Goal: Task Accomplishment & Management: Manage account settings

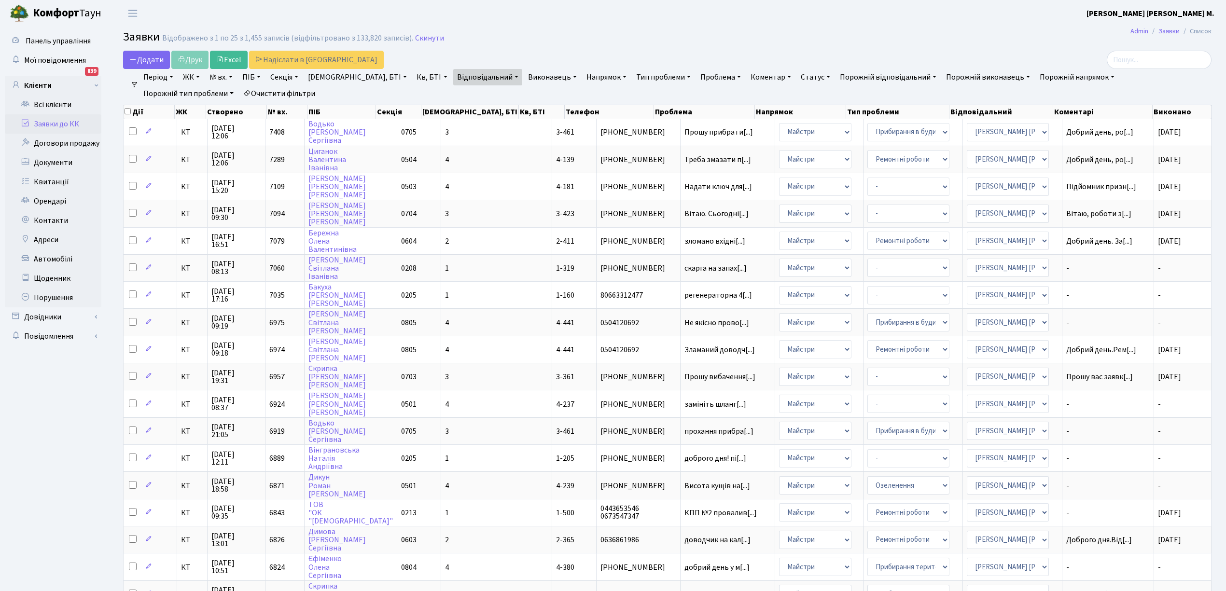
select select "25"
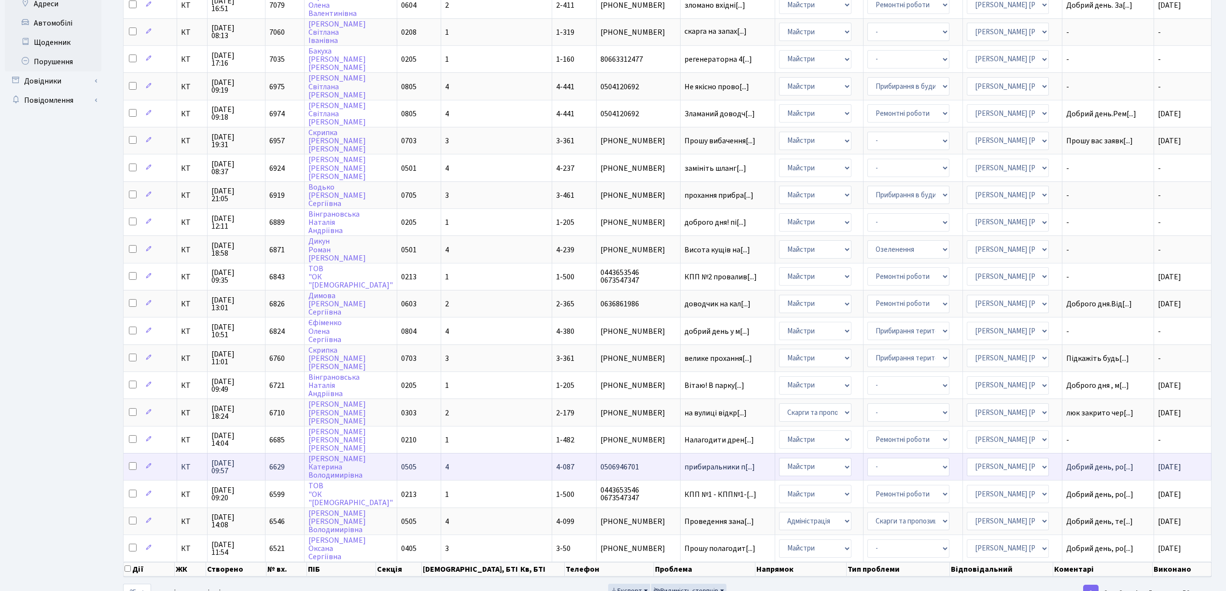
scroll to position [241, 0]
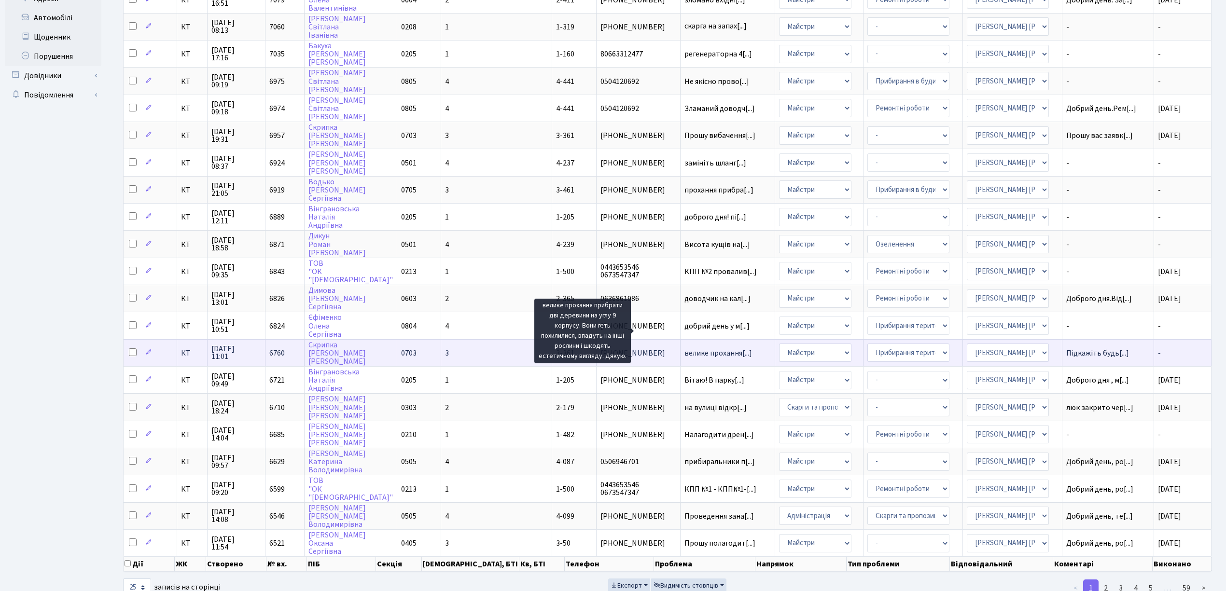
click at [684, 348] on span "велике прохання[...]" at bounding box center [718, 353] width 68 height 11
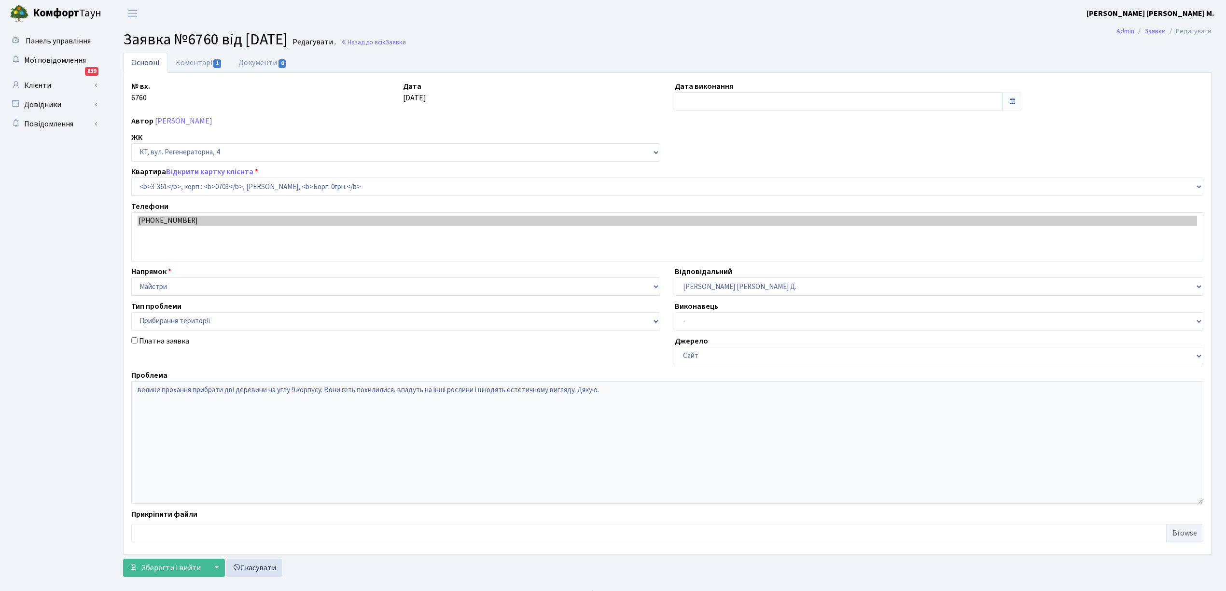
select select "1579"
select select "59"
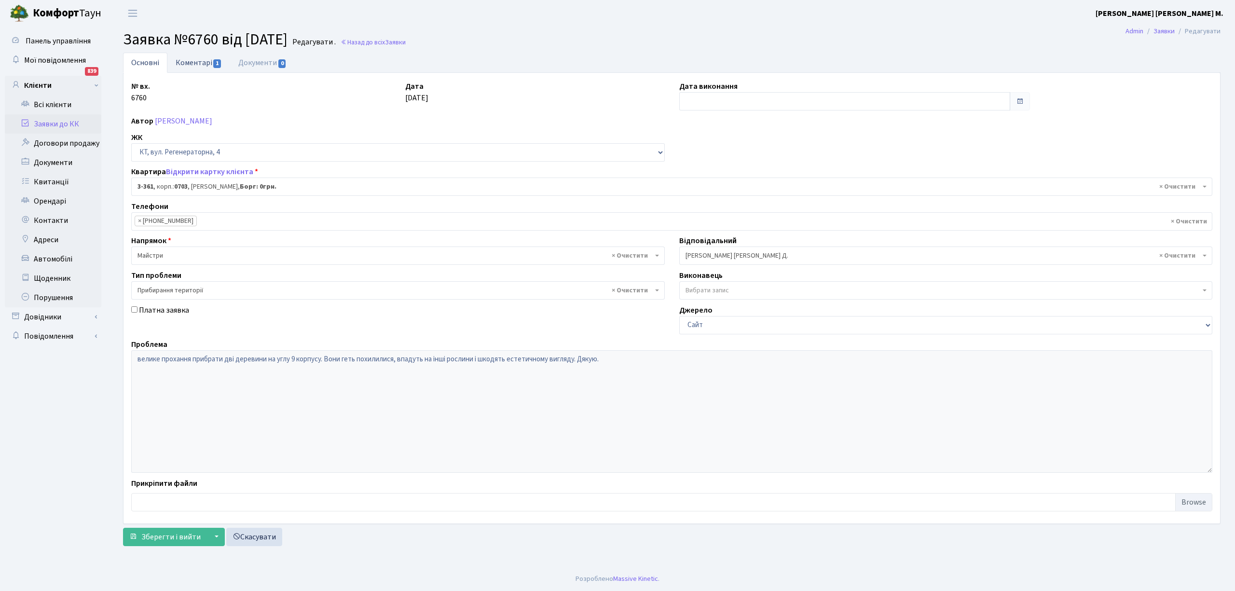
click at [192, 62] on link "Коментарі 1" at bounding box center [198, 63] width 63 height 20
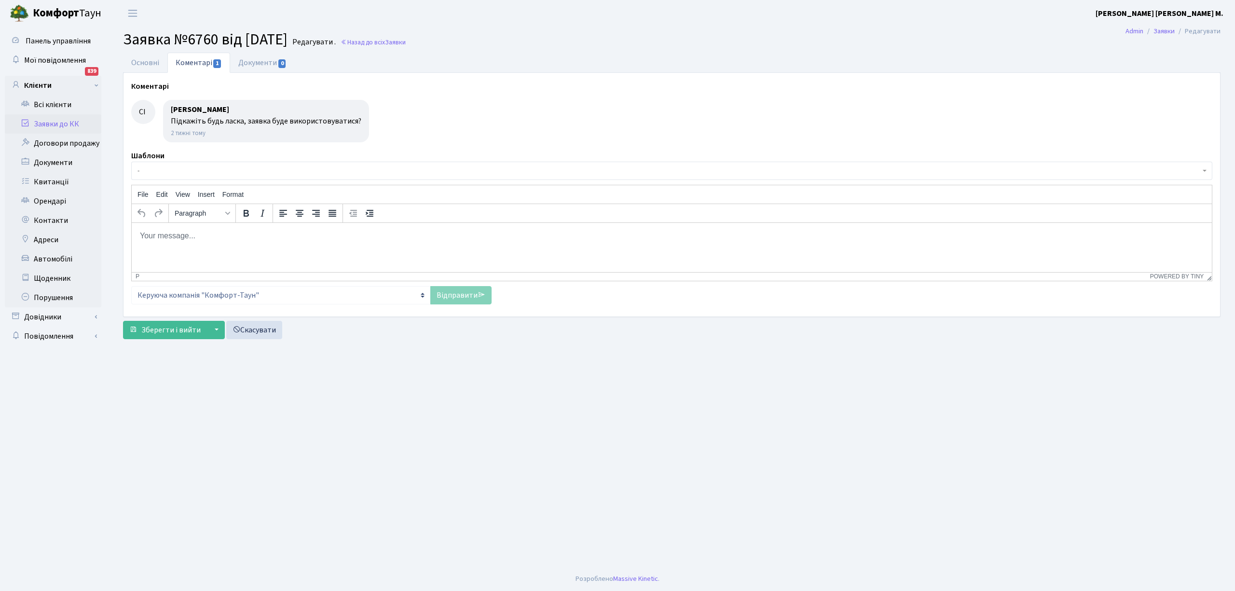
click at [50, 119] on link "Заявки до КК" at bounding box center [53, 123] width 96 height 19
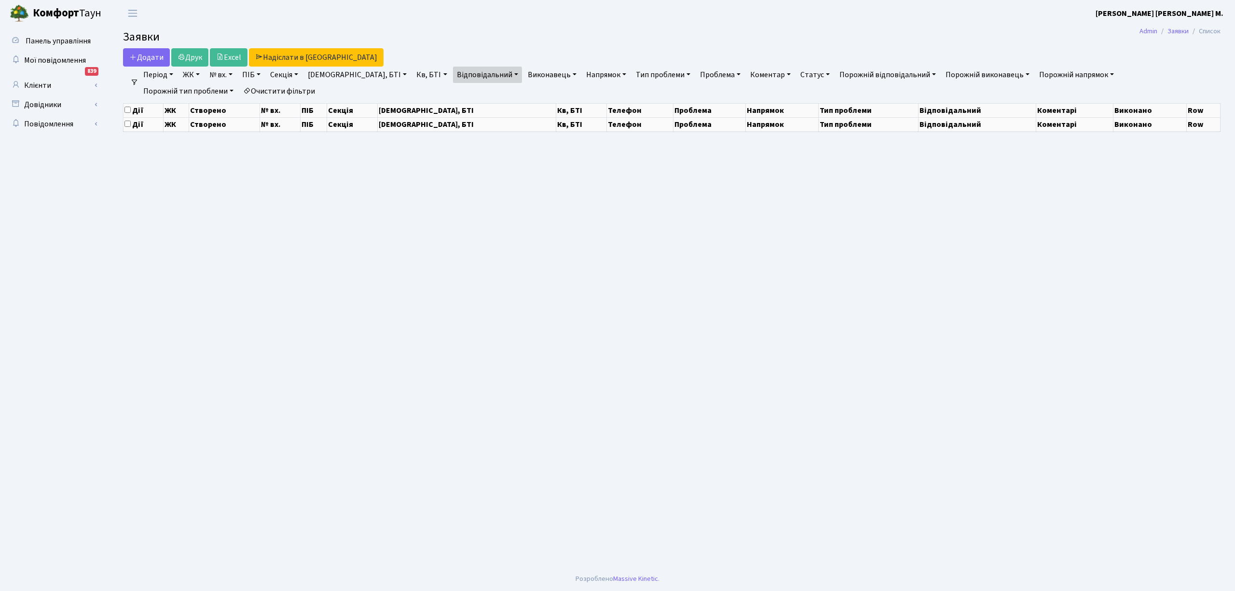
select select "25"
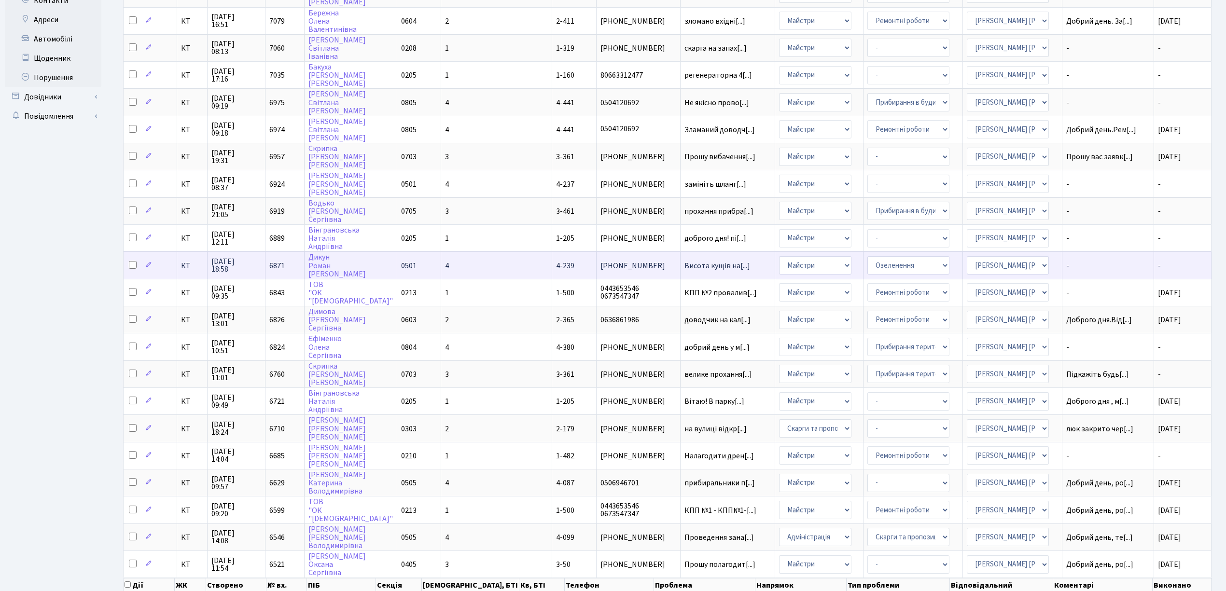
scroll to position [241, 0]
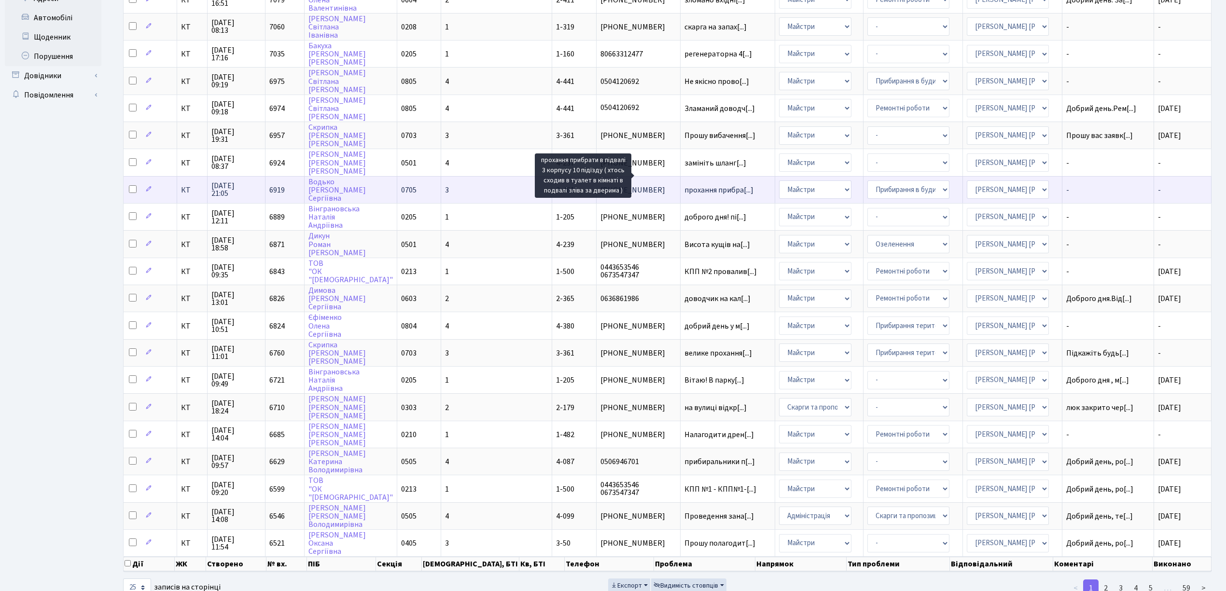
click at [684, 185] on span "прохання прибра[...]" at bounding box center [718, 190] width 69 height 11
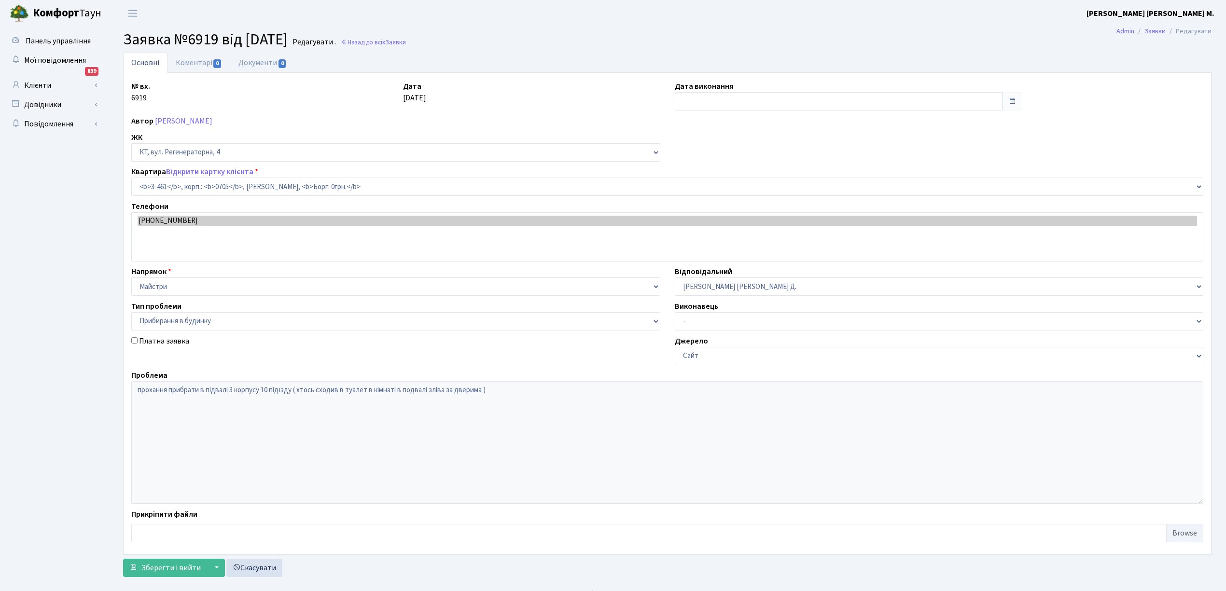
select select "1679"
select select "58"
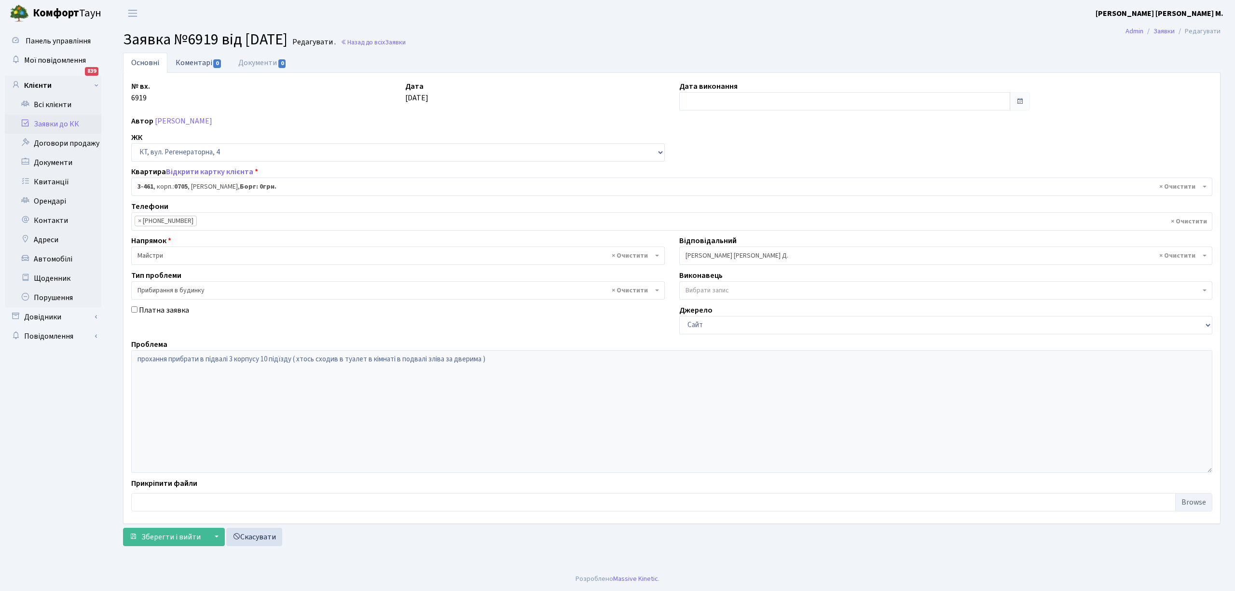
click at [189, 66] on link "Коментарі 0" at bounding box center [198, 63] width 63 height 20
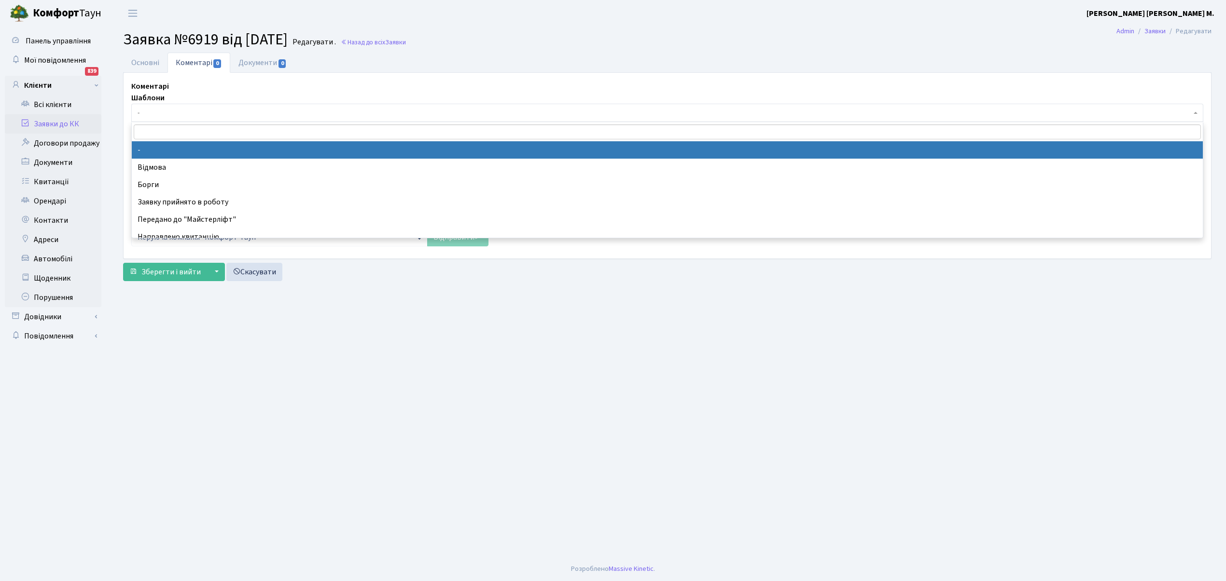
click at [184, 112] on span "-" at bounding box center [664, 113] width 1053 height 10
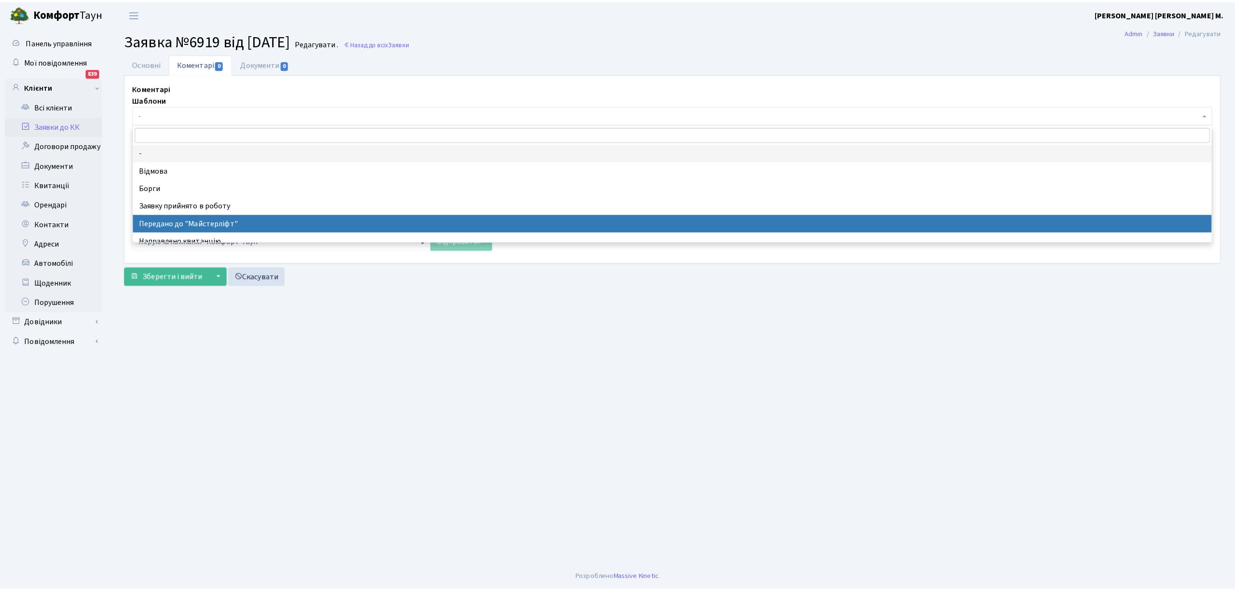
scroll to position [64, 0]
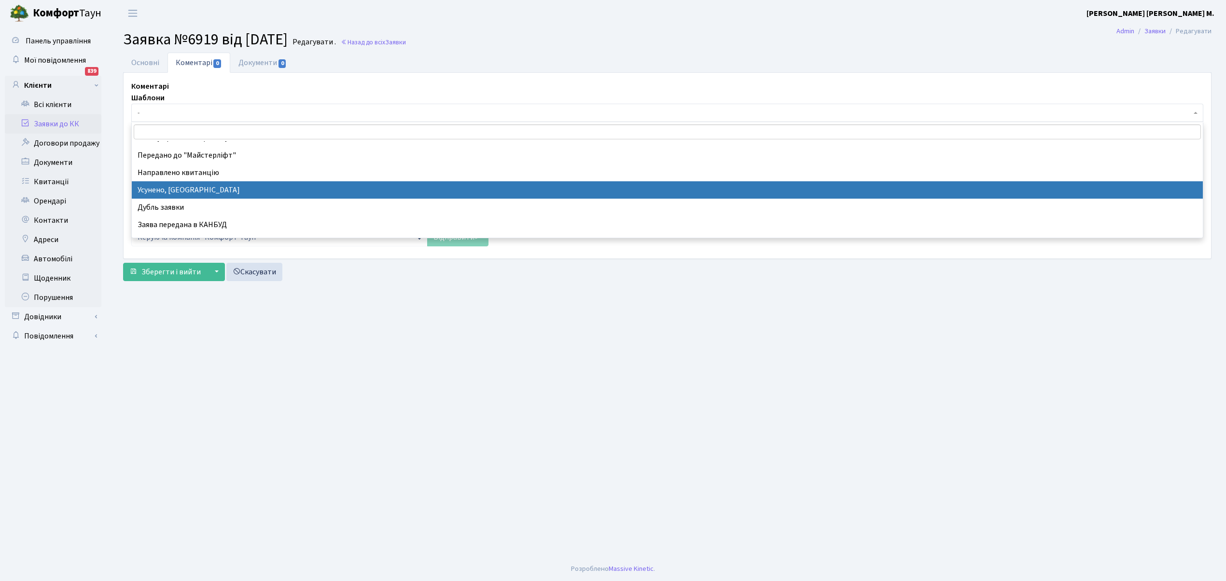
drag, startPoint x: 190, startPoint y: 188, endPoint x: 62, endPoint y: 20, distance: 211.1
select select "15"
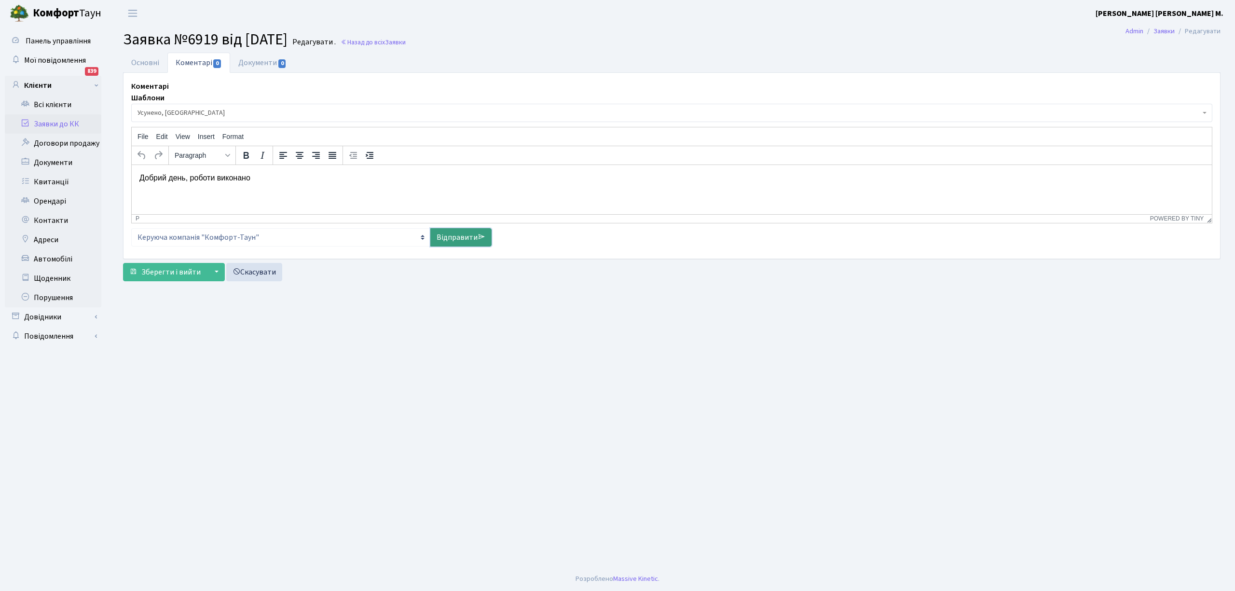
click at [446, 240] on link "Відправити" at bounding box center [460, 237] width 61 height 18
select select
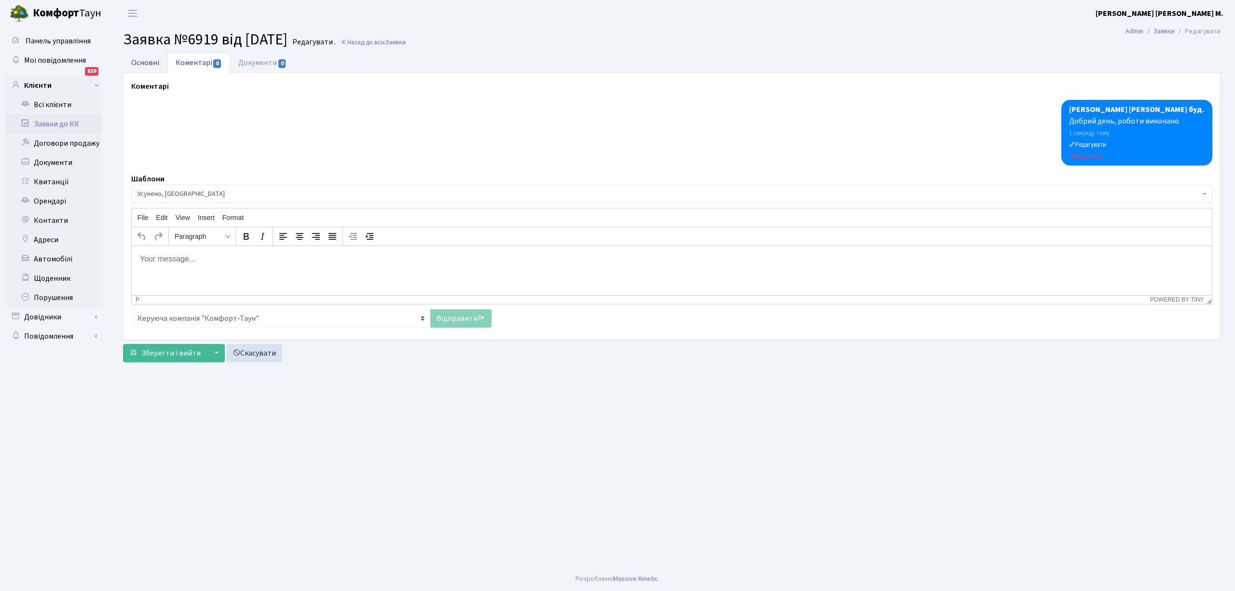
click at [153, 66] on link "Основні" at bounding box center [145, 63] width 44 height 20
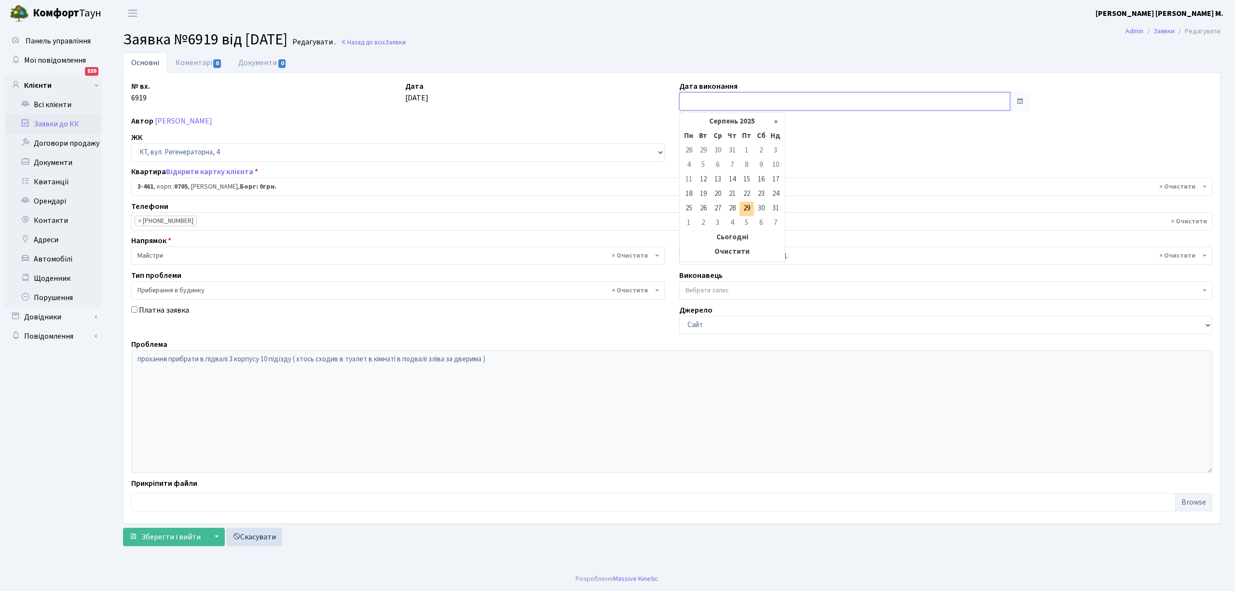
click at [699, 99] on input "text" at bounding box center [844, 101] width 331 height 18
click at [730, 204] on td "28" at bounding box center [732, 209] width 14 height 14
type input "[DATE]"
click at [165, 538] on span "Зберегти і вийти" at bounding box center [170, 537] width 59 height 11
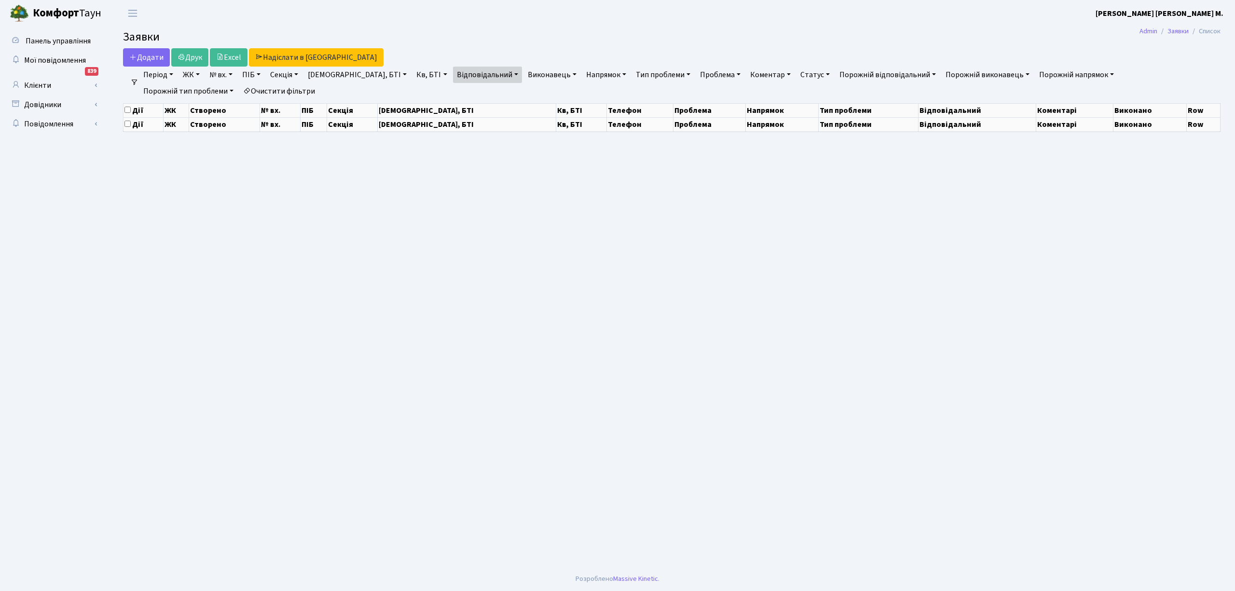
select select "25"
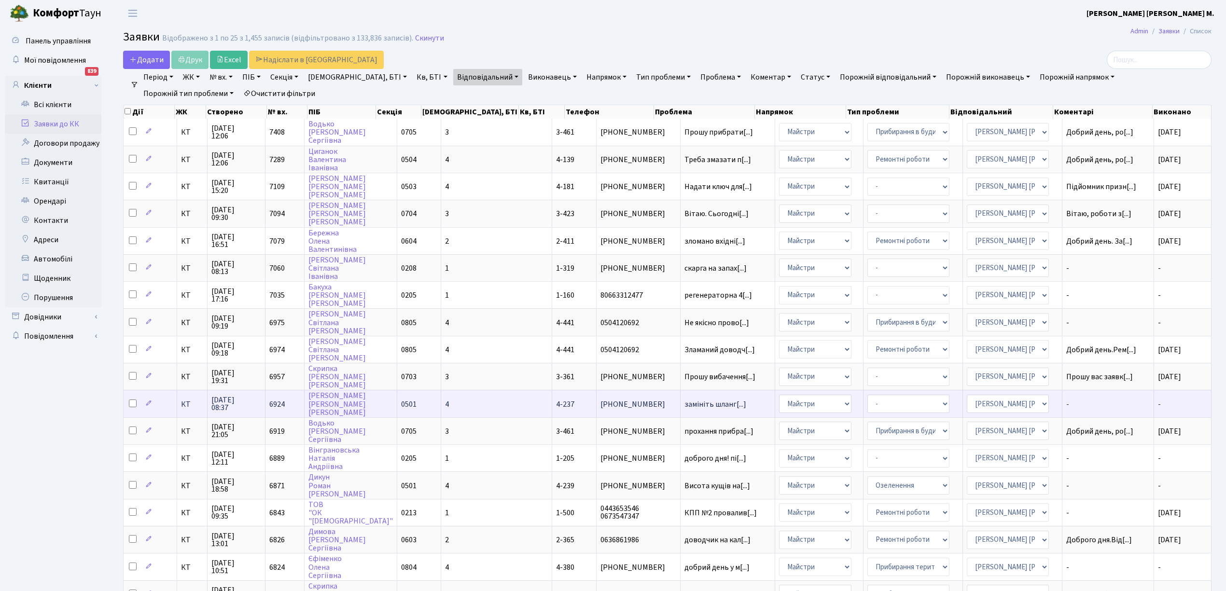
click at [556, 399] on span "4-237" at bounding box center [565, 404] width 18 height 11
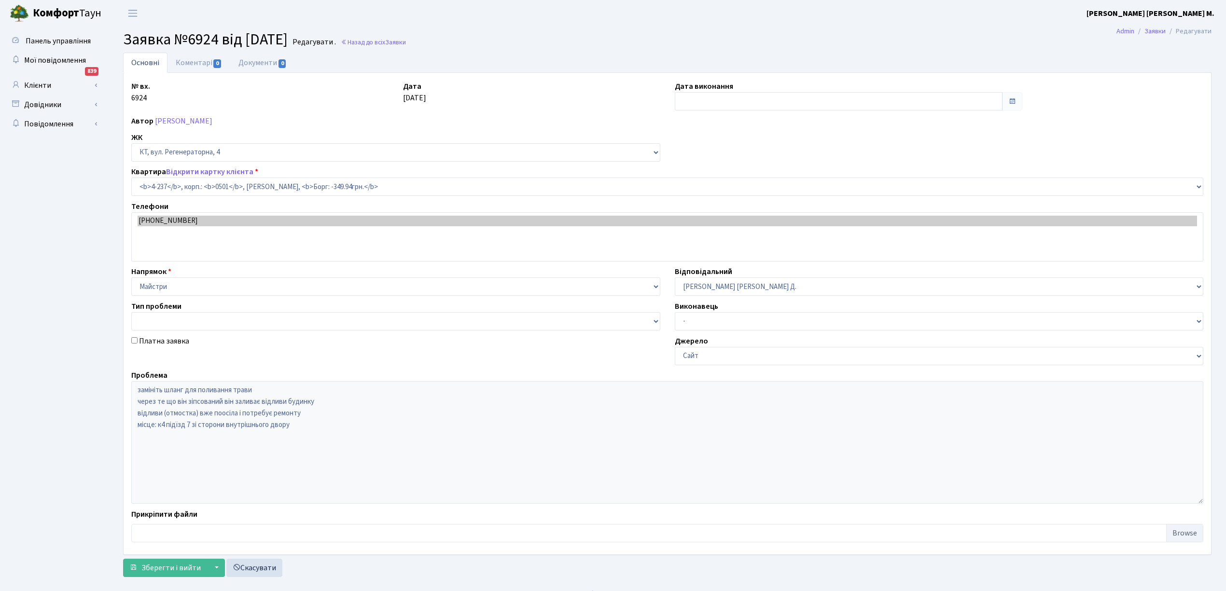
select select "1054"
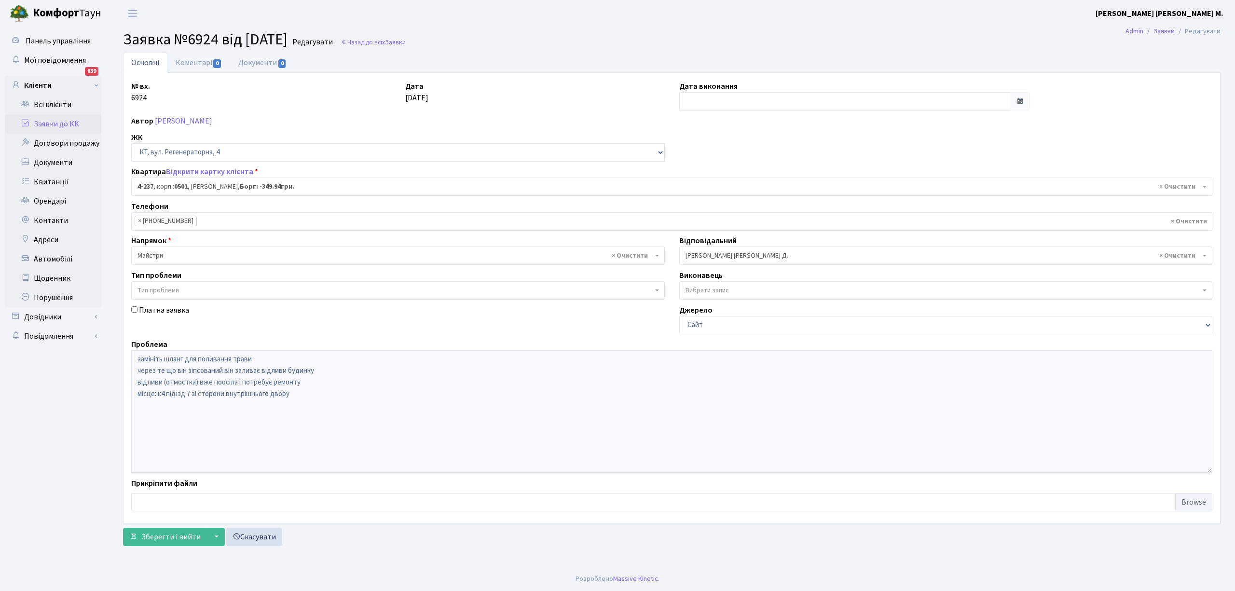
click at [52, 123] on link "Заявки до КК" at bounding box center [53, 123] width 96 height 19
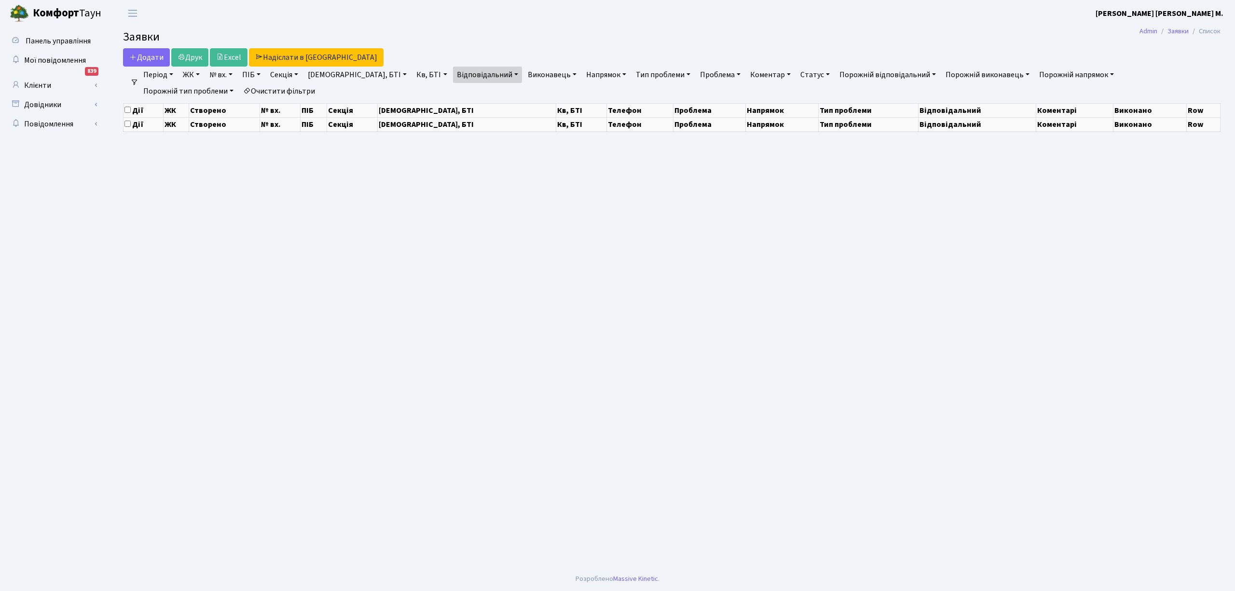
select select "25"
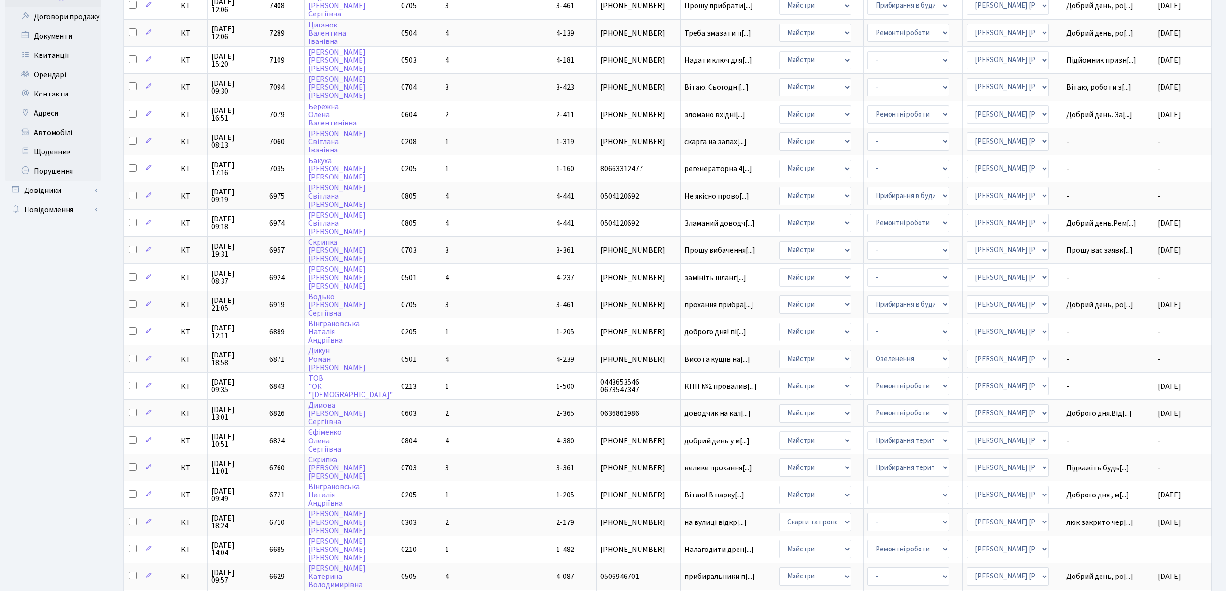
scroll to position [241, 0]
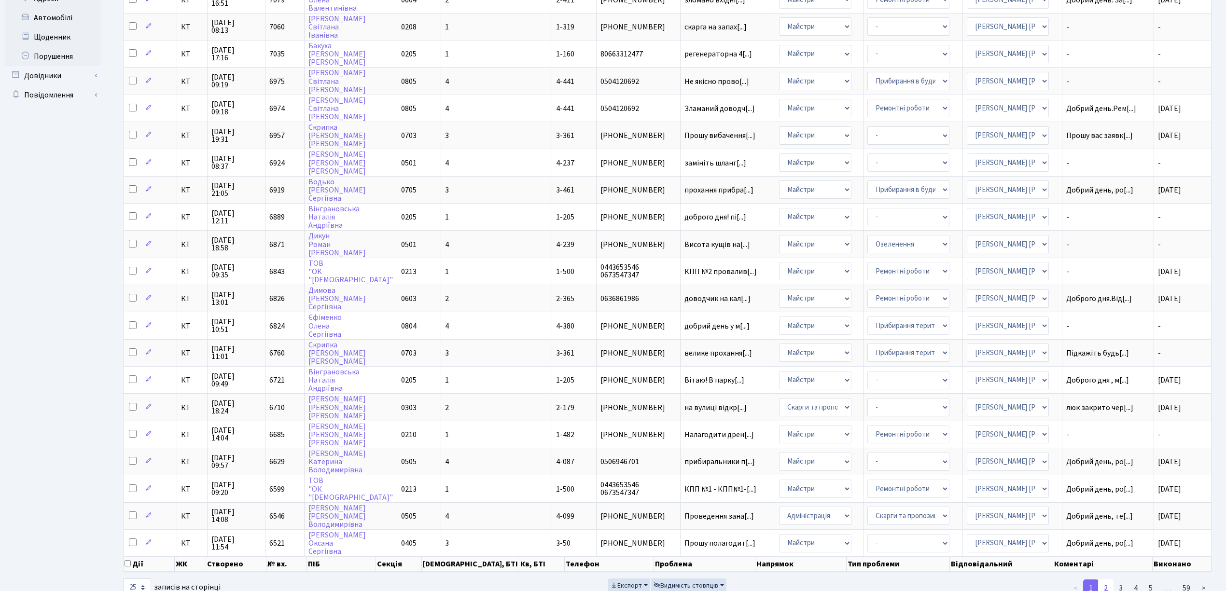
click at [1107, 579] on link "2" at bounding box center [1105, 587] width 15 height 17
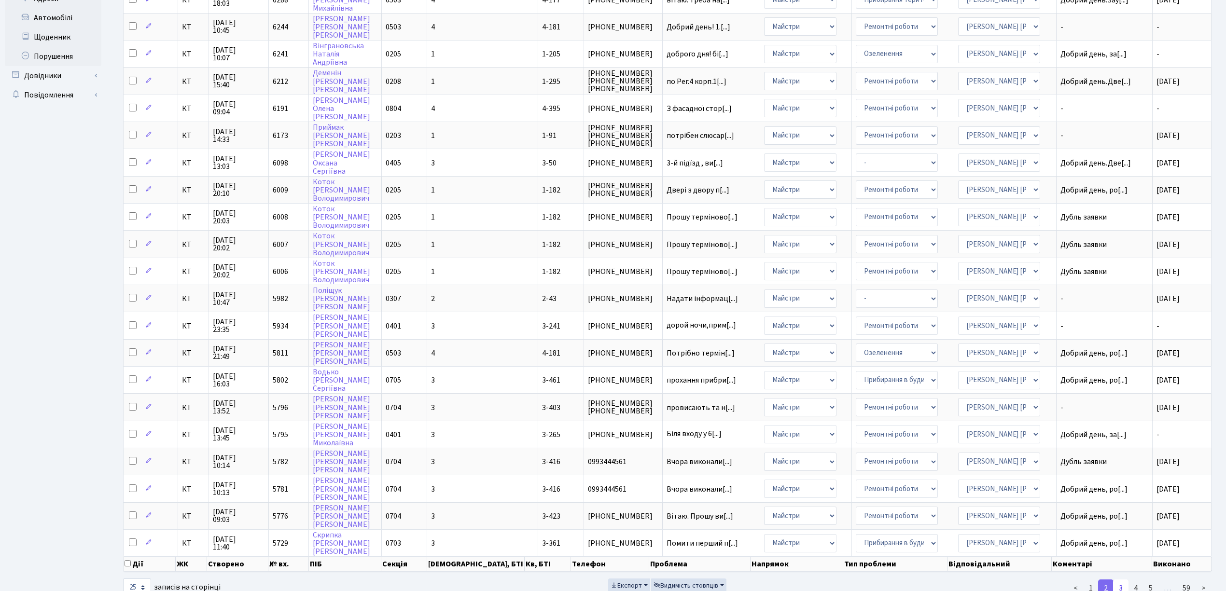
click at [1118, 579] on link "3" at bounding box center [1120, 587] width 15 height 17
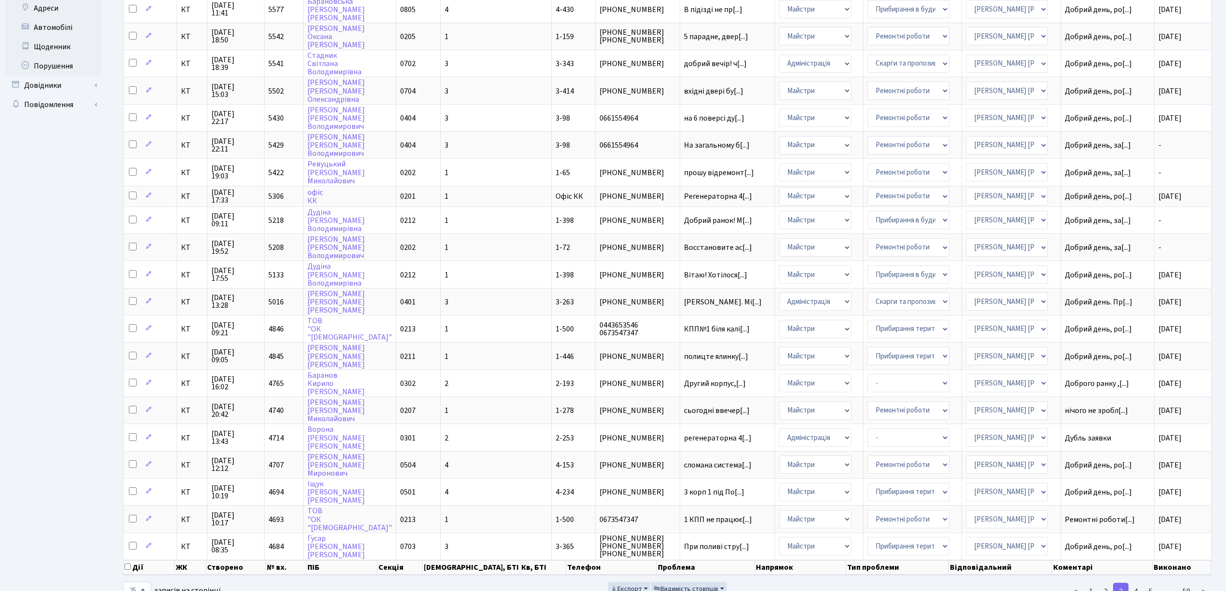
scroll to position [236, 0]
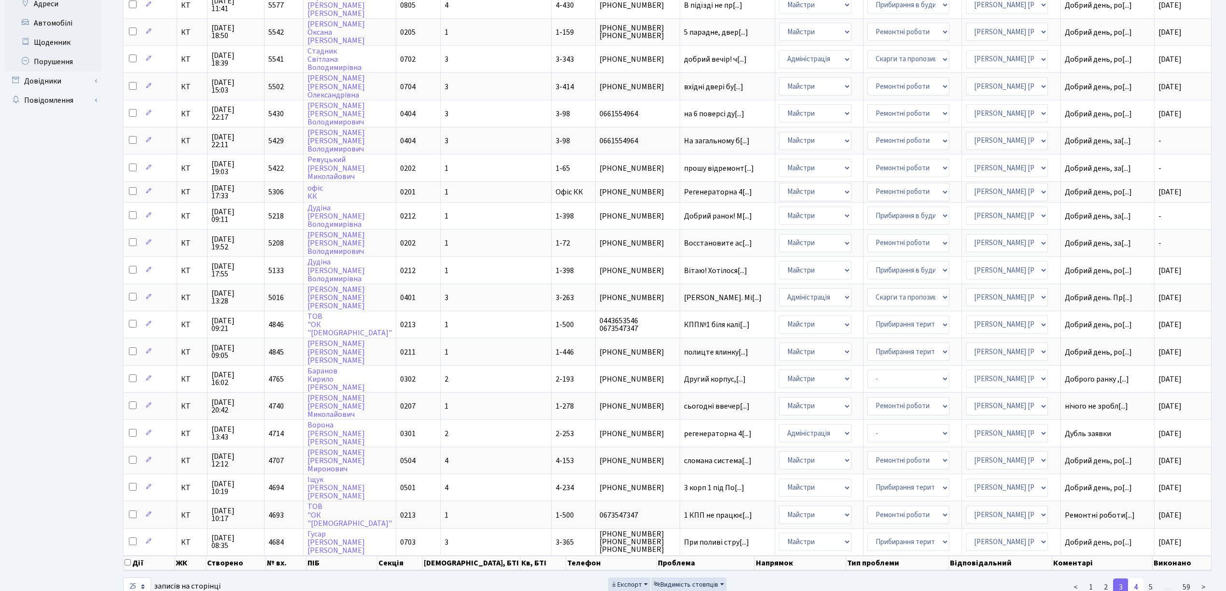
click at [1136, 579] on link "4" at bounding box center [1135, 587] width 15 height 17
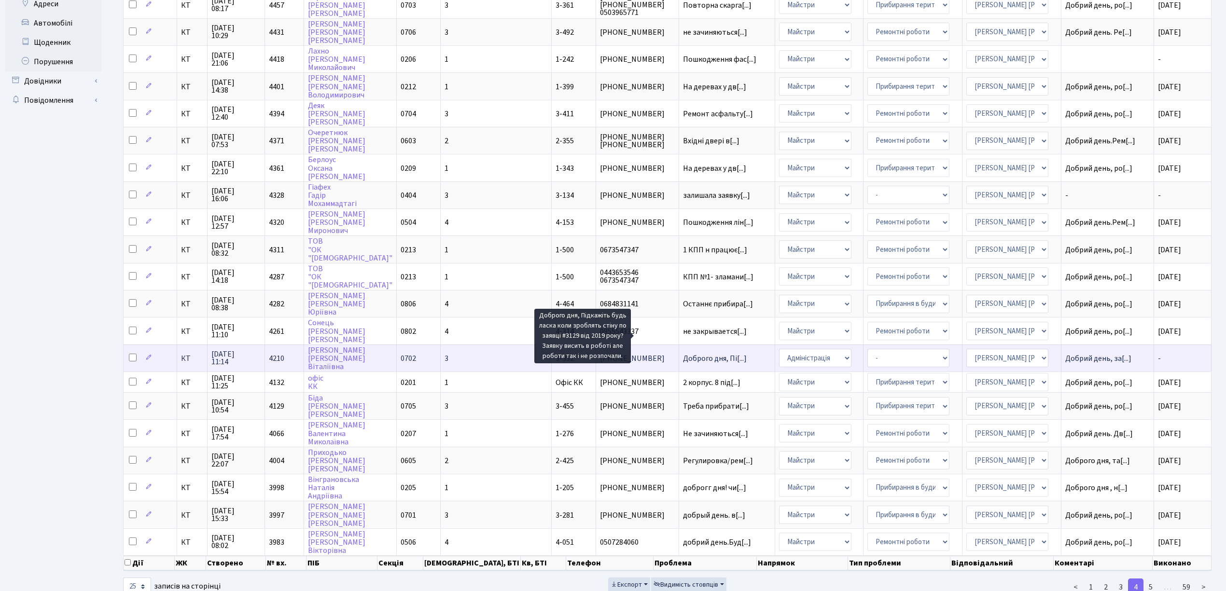
click at [683, 353] on span "Доброго дня, Пі[...]" at bounding box center [715, 358] width 64 height 11
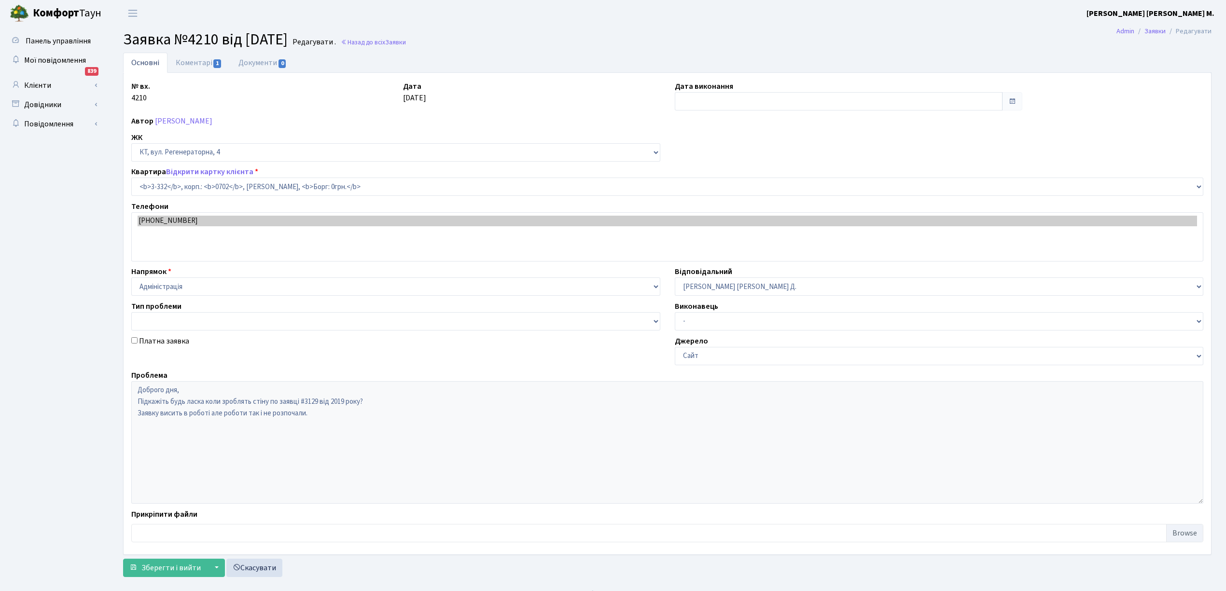
select select "1550"
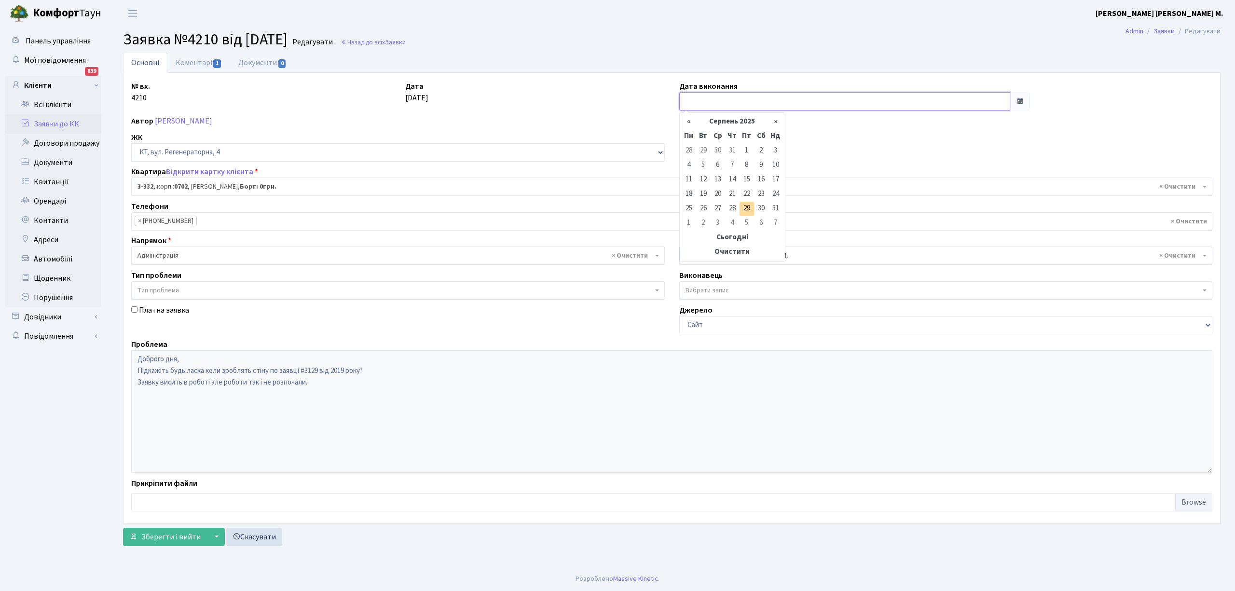
click at [695, 99] on input "text" at bounding box center [844, 101] width 331 height 18
click at [688, 123] on th "«" at bounding box center [689, 122] width 14 height 14
click at [688, 122] on th "«" at bounding box center [689, 122] width 14 height 14
click at [749, 192] on td "20" at bounding box center [747, 194] width 14 height 14
type input "[DATE]"
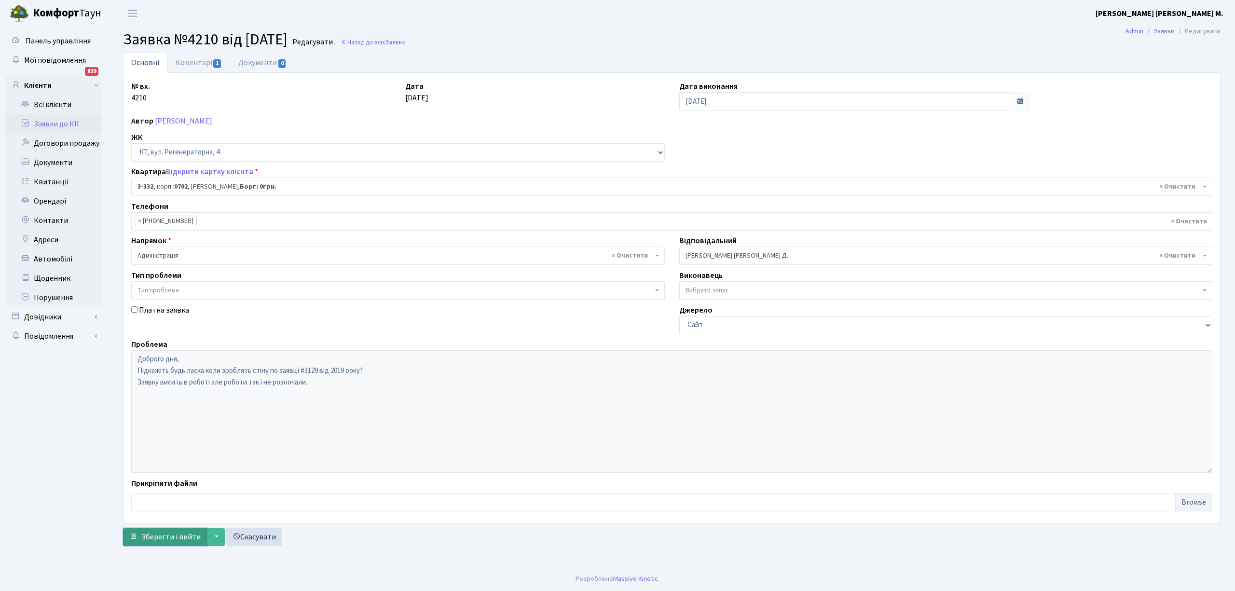
click at [173, 539] on span "Зберегти і вийти" at bounding box center [170, 537] width 59 height 11
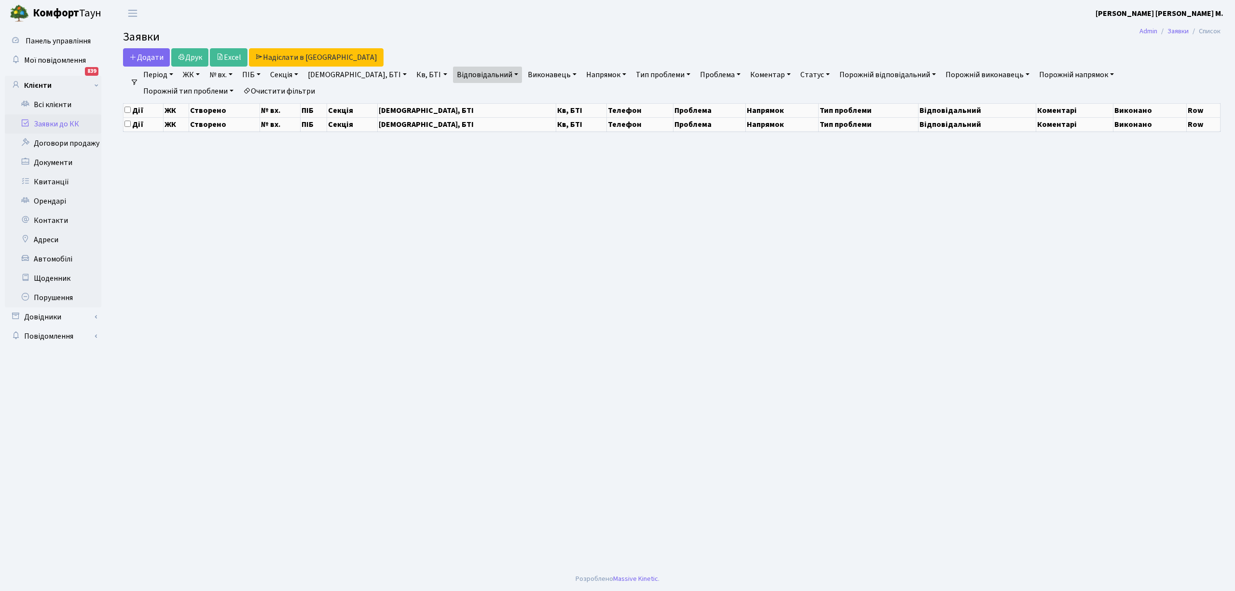
select select "25"
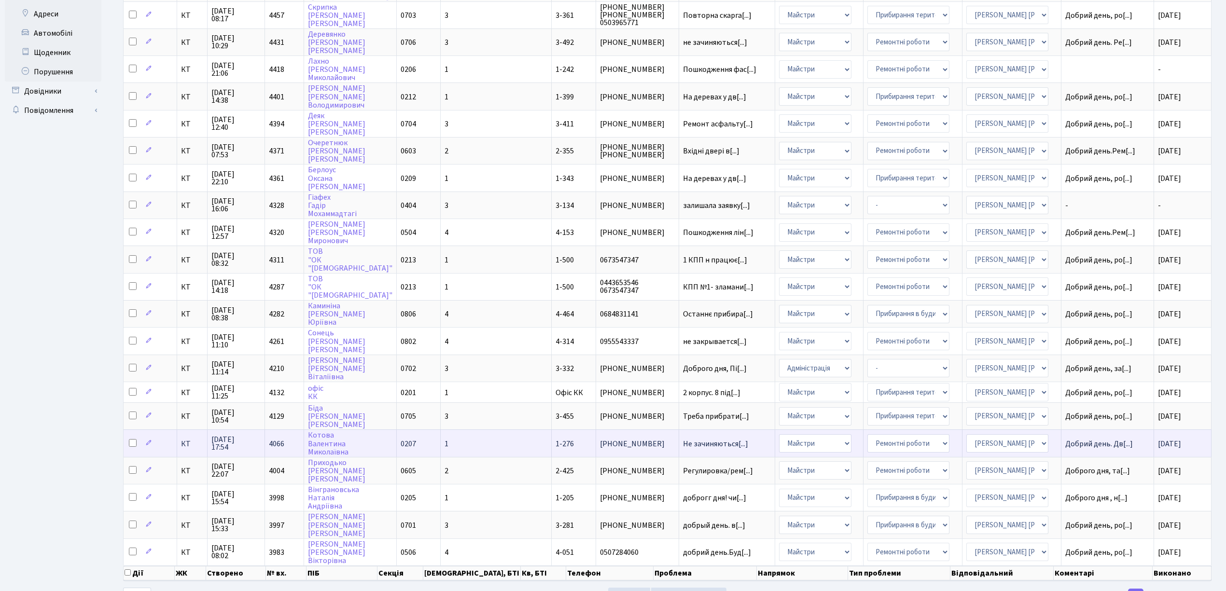
scroll to position [236, 0]
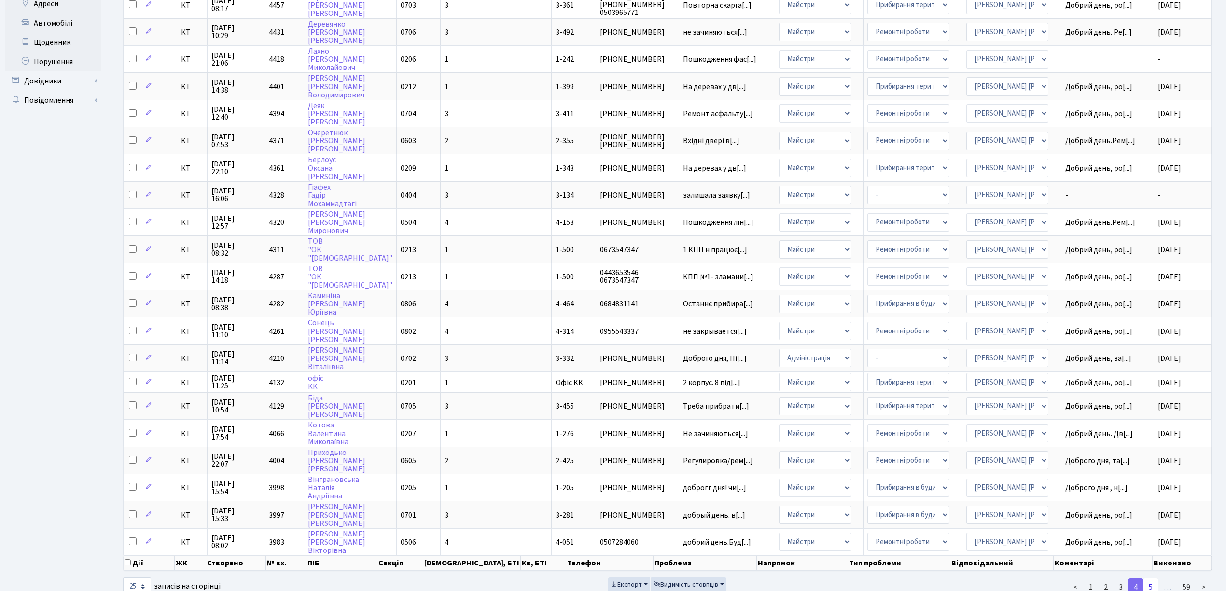
click at [1152, 579] on link "5" at bounding box center [1150, 587] width 15 height 17
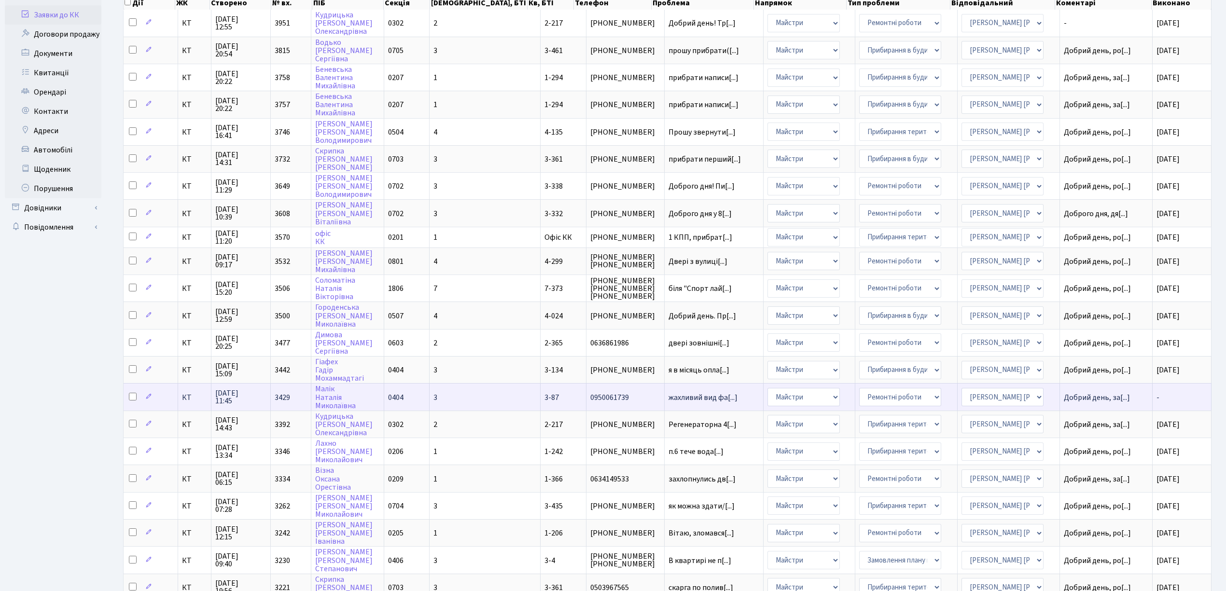
scroll to position [232, 0]
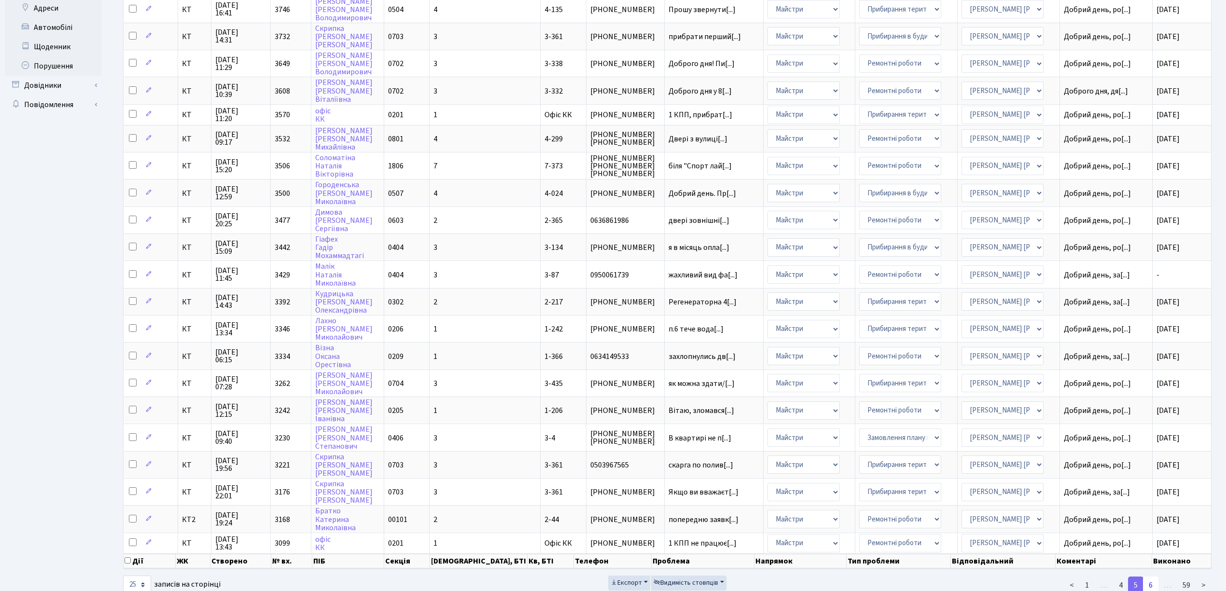
click at [1153, 577] on link "6" at bounding box center [1150, 585] width 15 height 17
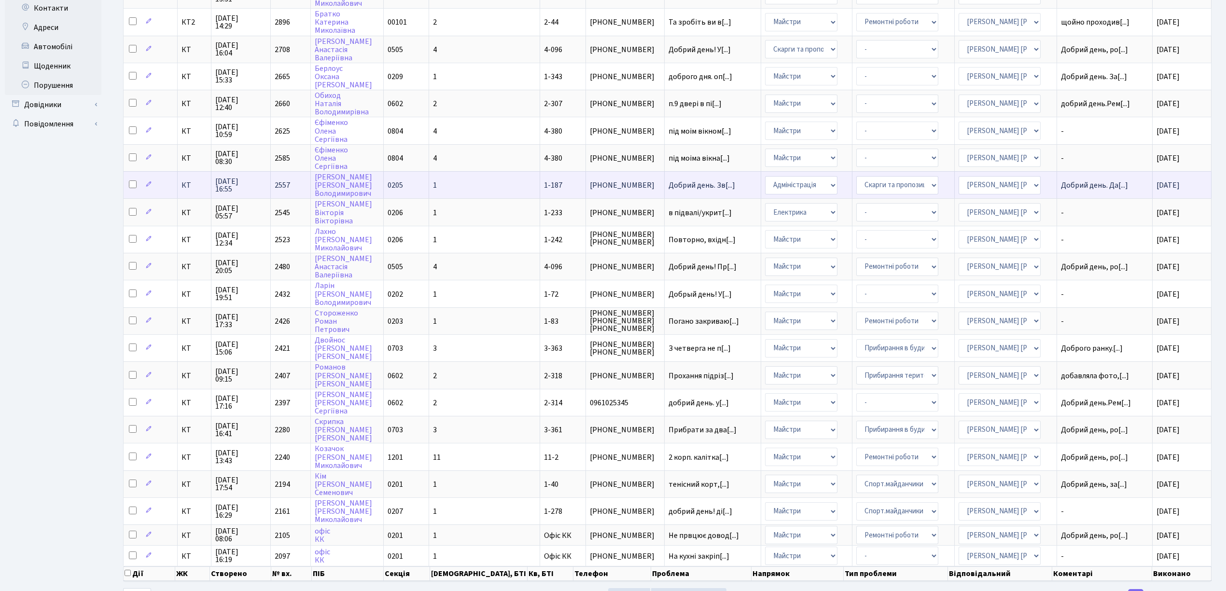
scroll to position [226, 0]
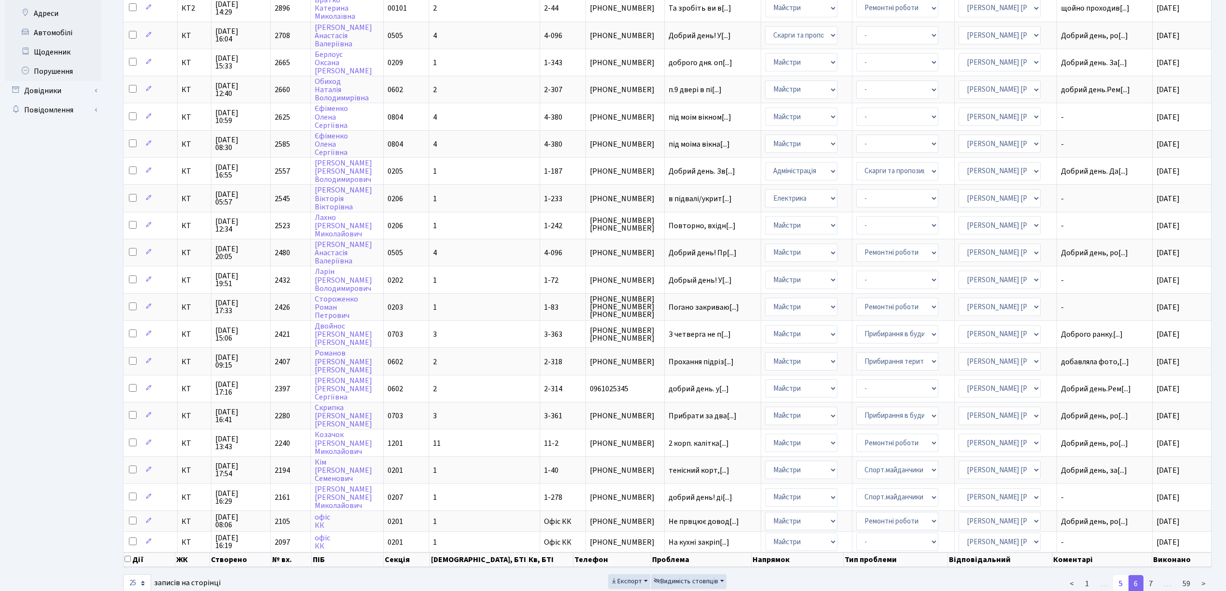
click at [1121, 575] on link "5" at bounding box center [1120, 583] width 15 height 17
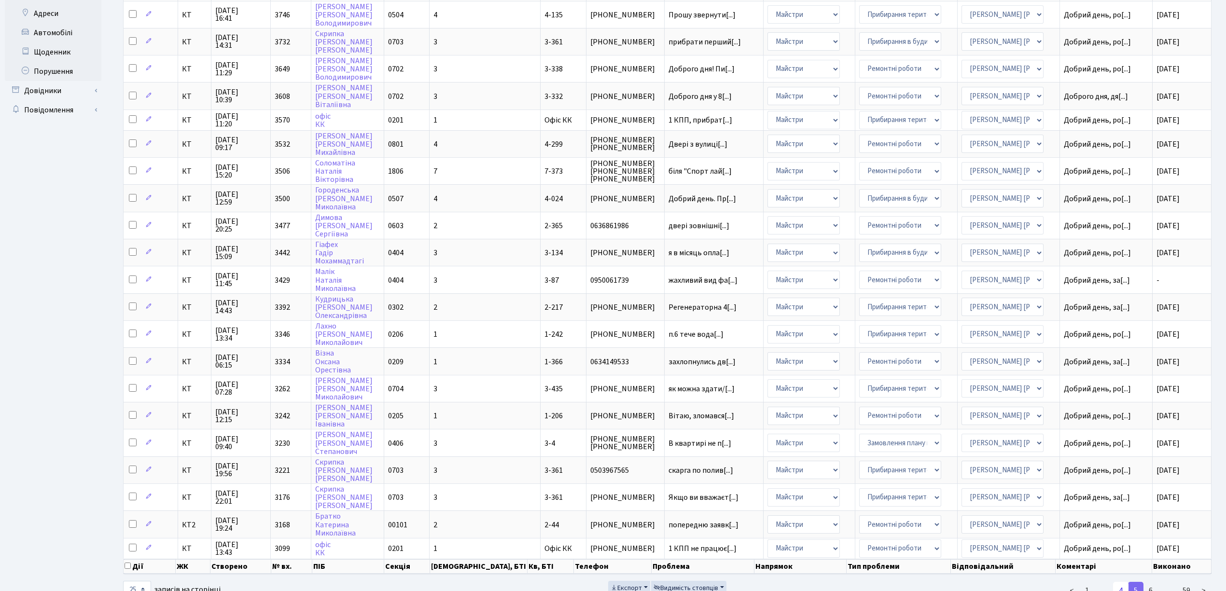
click at [1120, 582] on link "4" at bounding box center [1120, 590] width 15 height 17
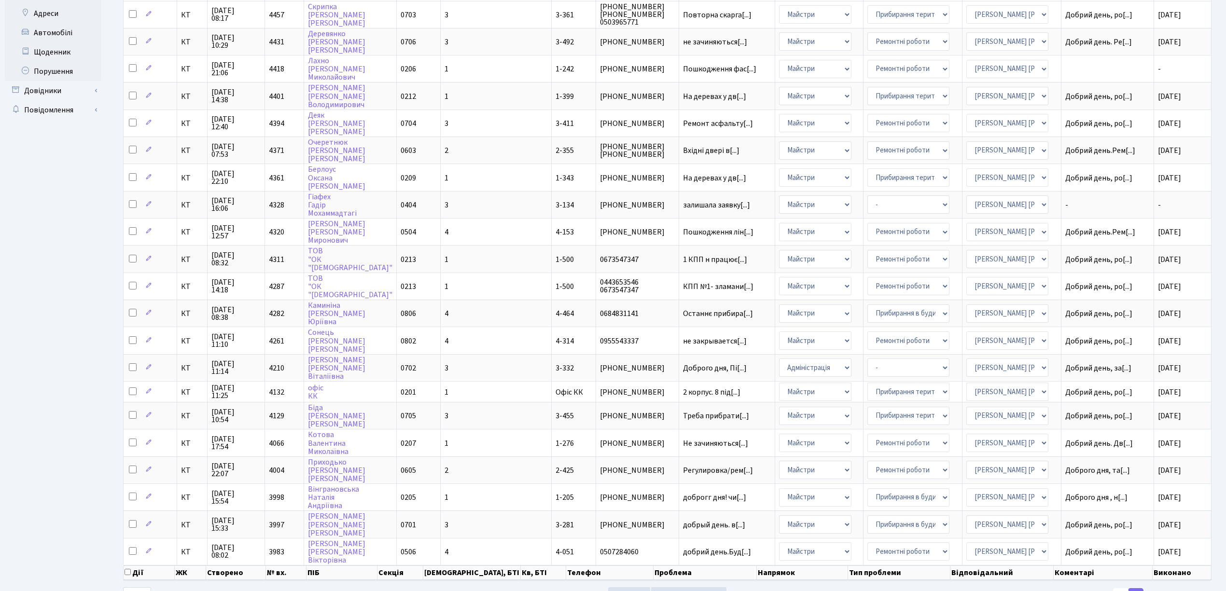
click at [1121, 588] on link "3" at bounding box center [1120, 596] width 15 height 17
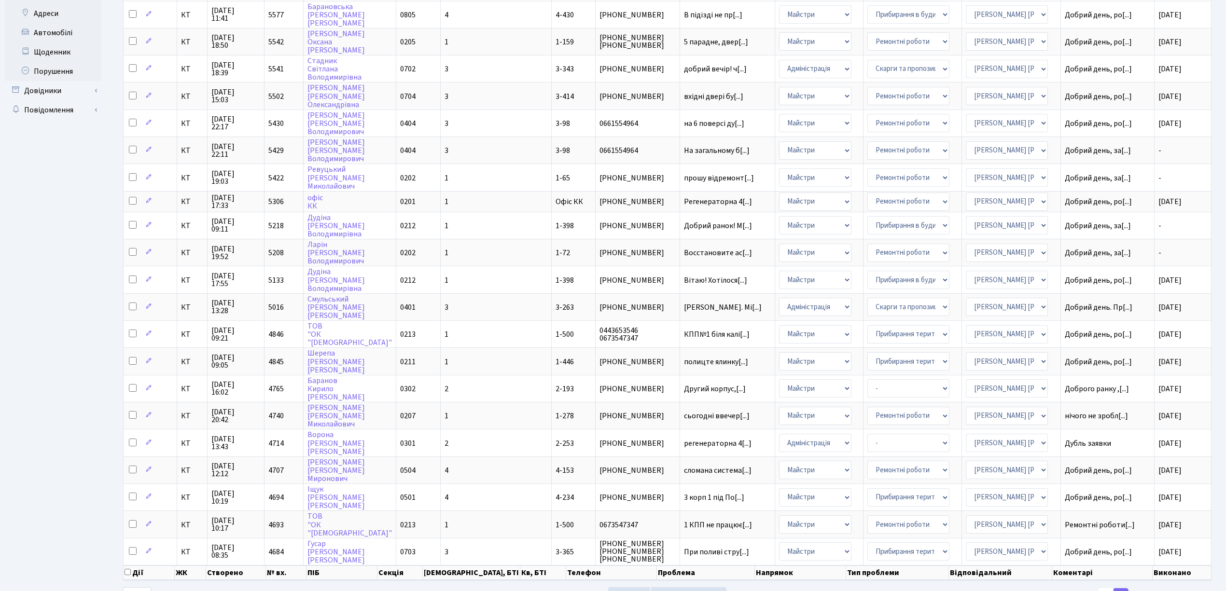
click at [1106, 588] on link "2" at bounding box center [1105, 596] width 15 height 17
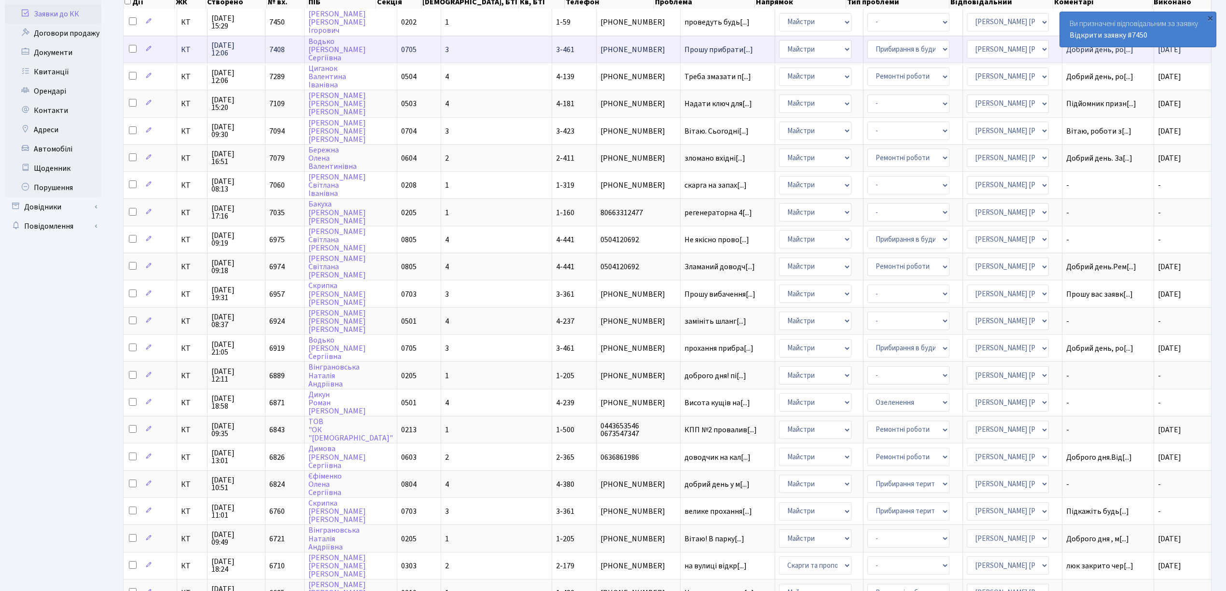
scroll to position [0, 0]
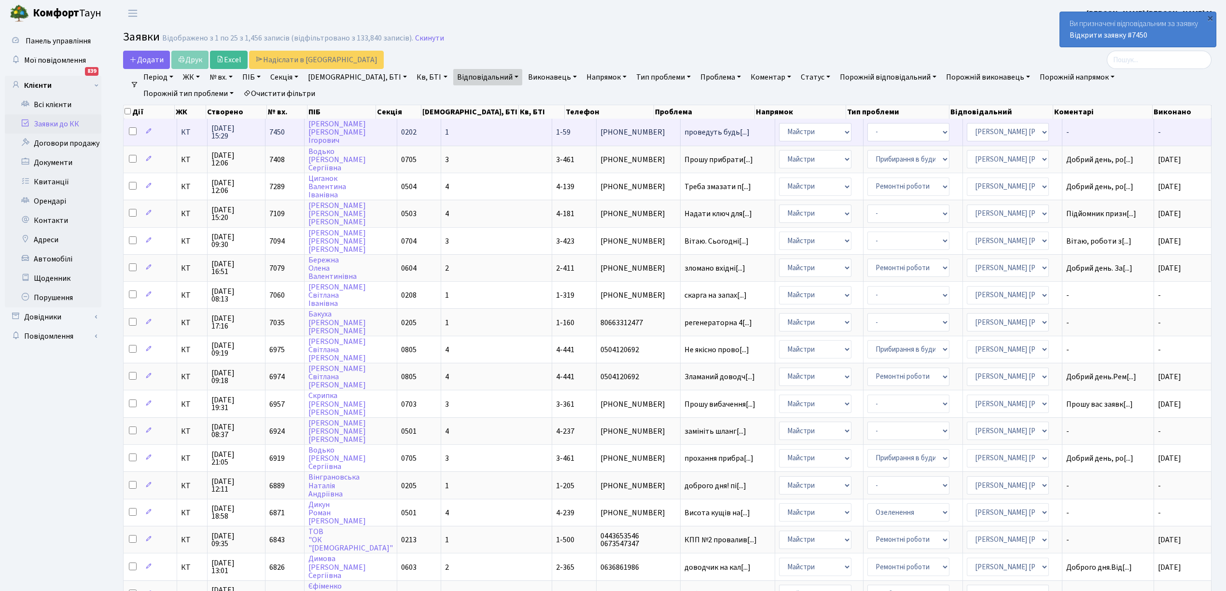
click at [680, 136] on td "проведуть будь[...]" at bounding box center [727, 132] width 94 height 27
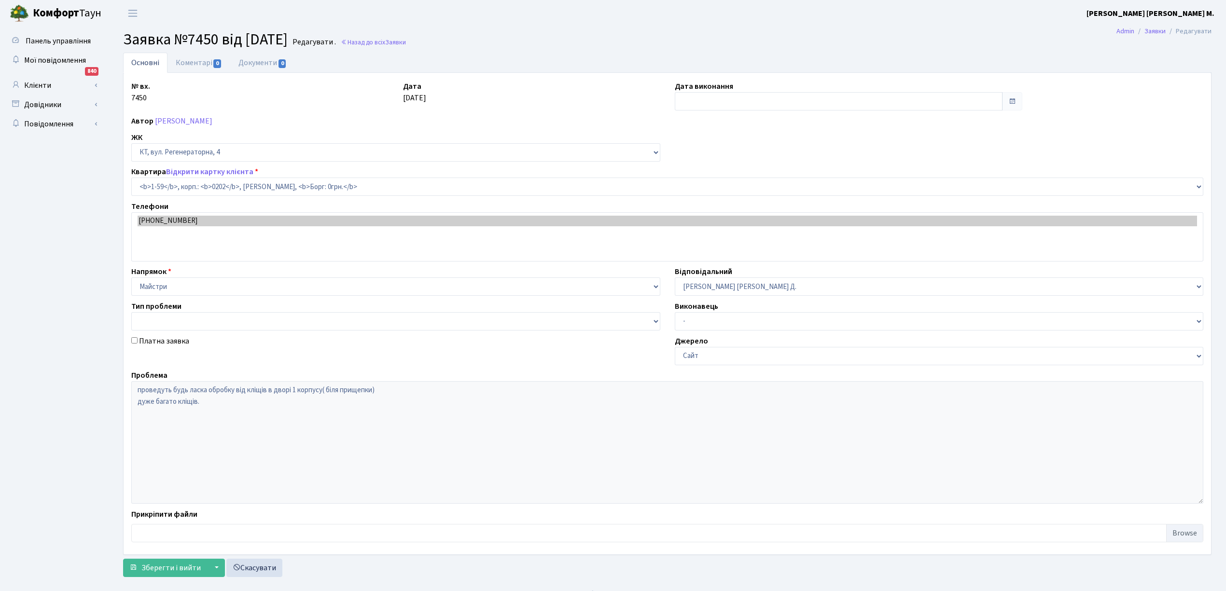
select select "59"
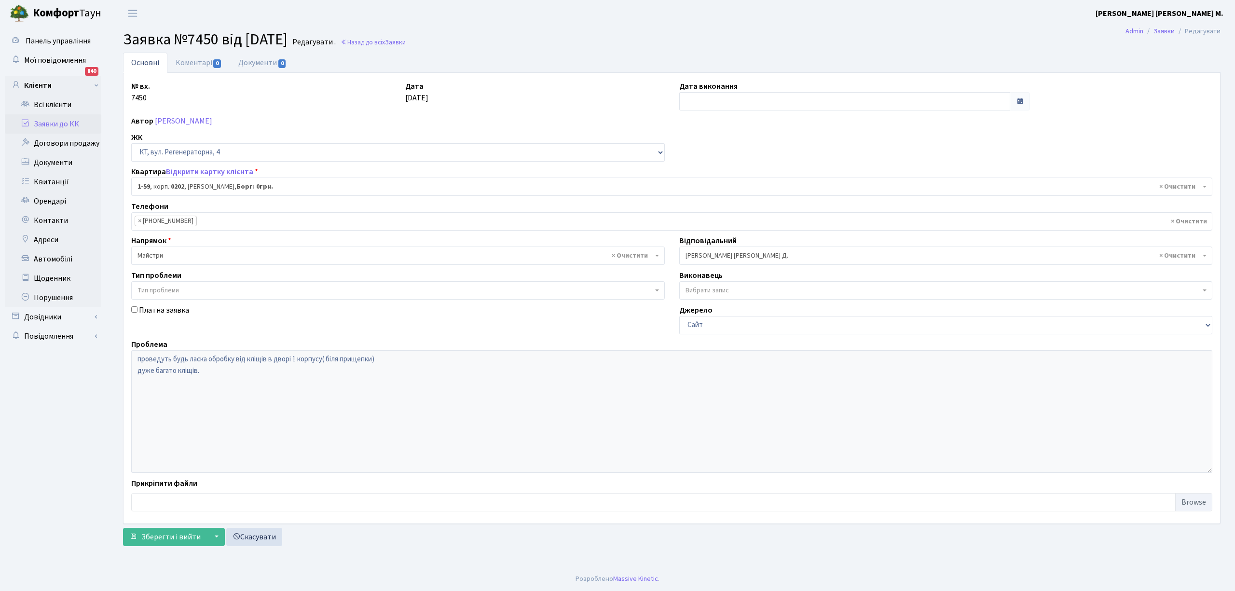
click at [51, 122] on link "Заявки до КК" at bounding box center [53, 123] width 96 height 19
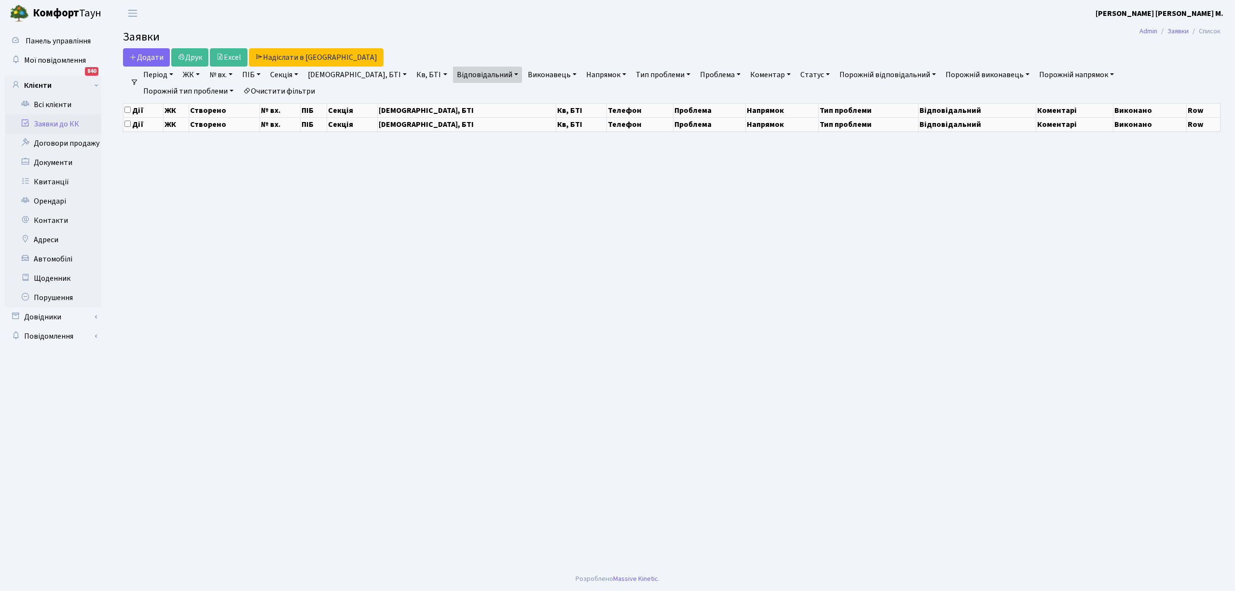
select select "25"
